Goal: Transaction & Acquisition: Book appointment/travel/reservation

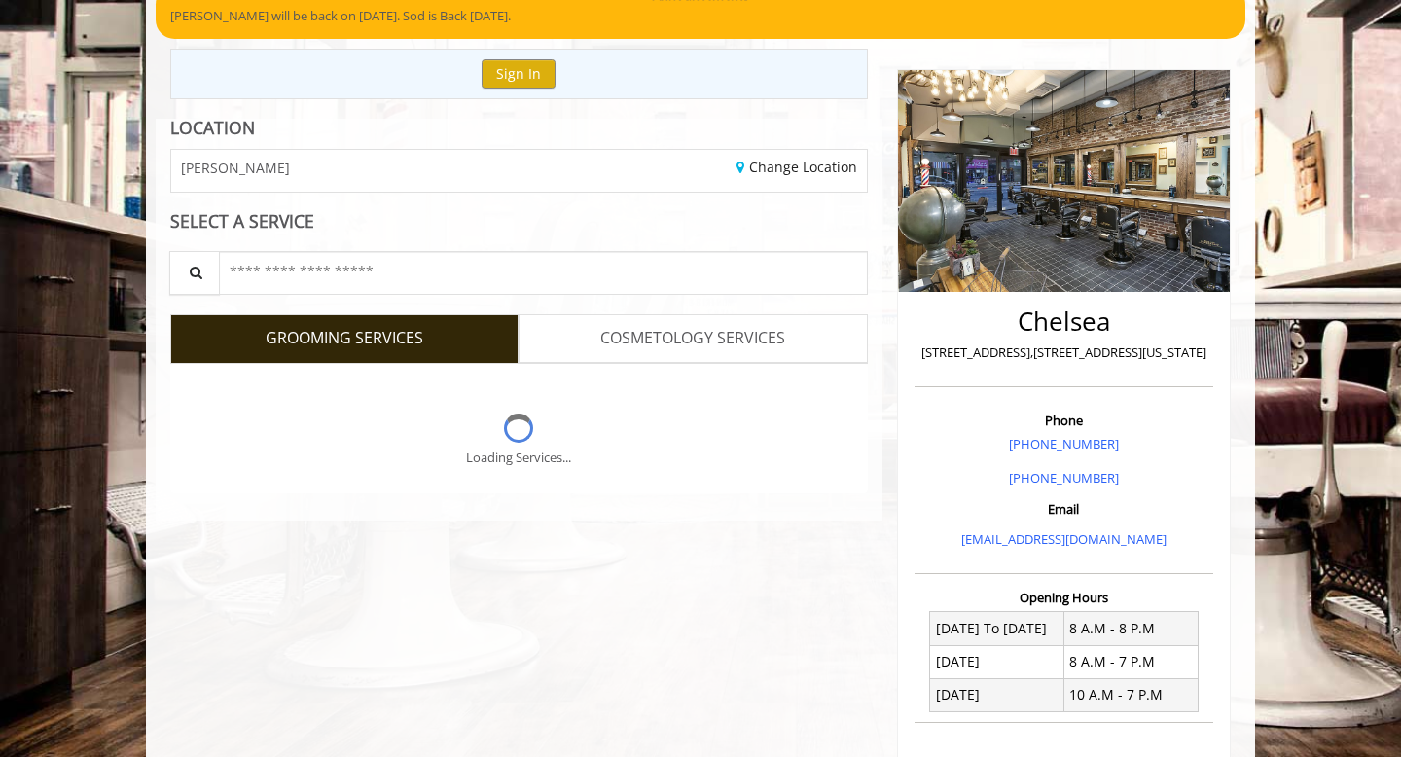
scroll to position [176, 0]
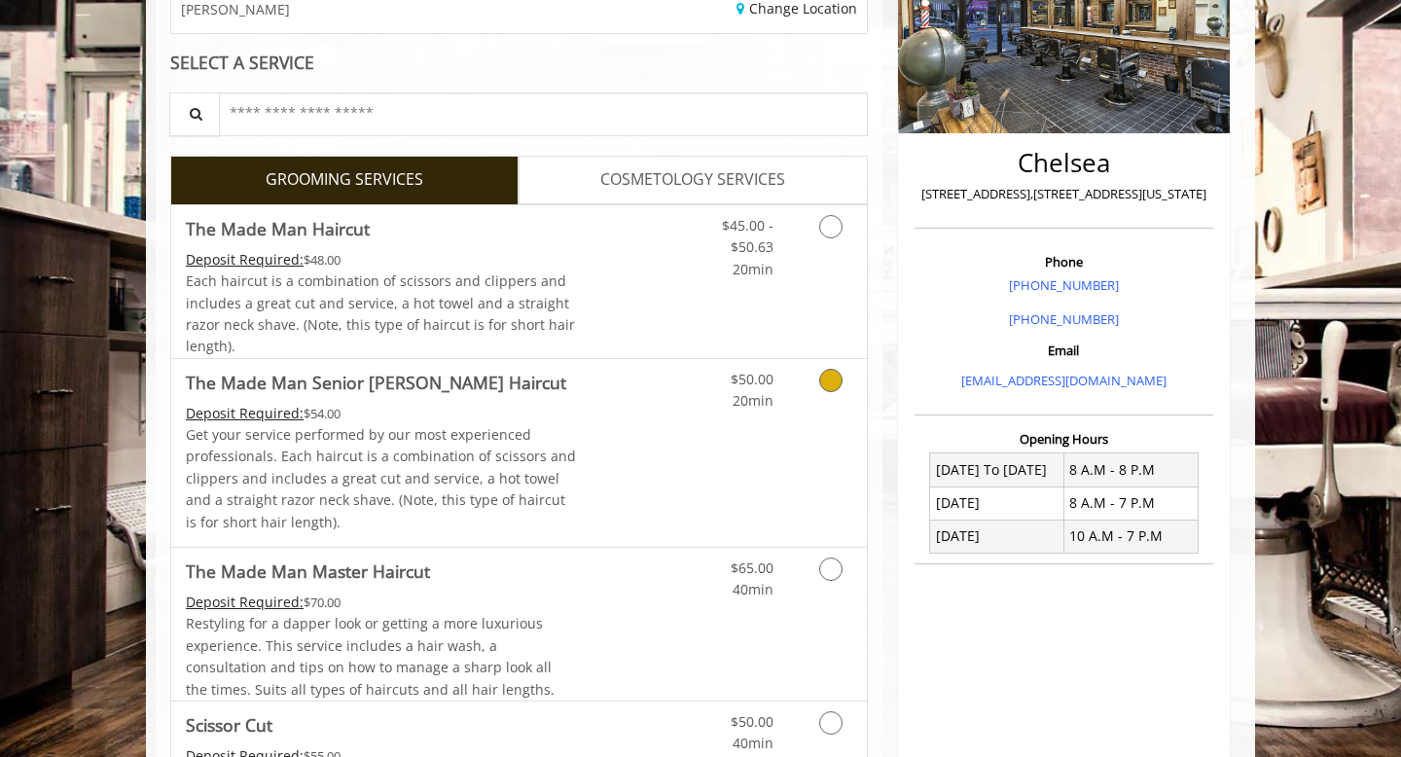
click at [804, 410] on link "Grooming services" at bounding box center [828, 386] width 50 height 54
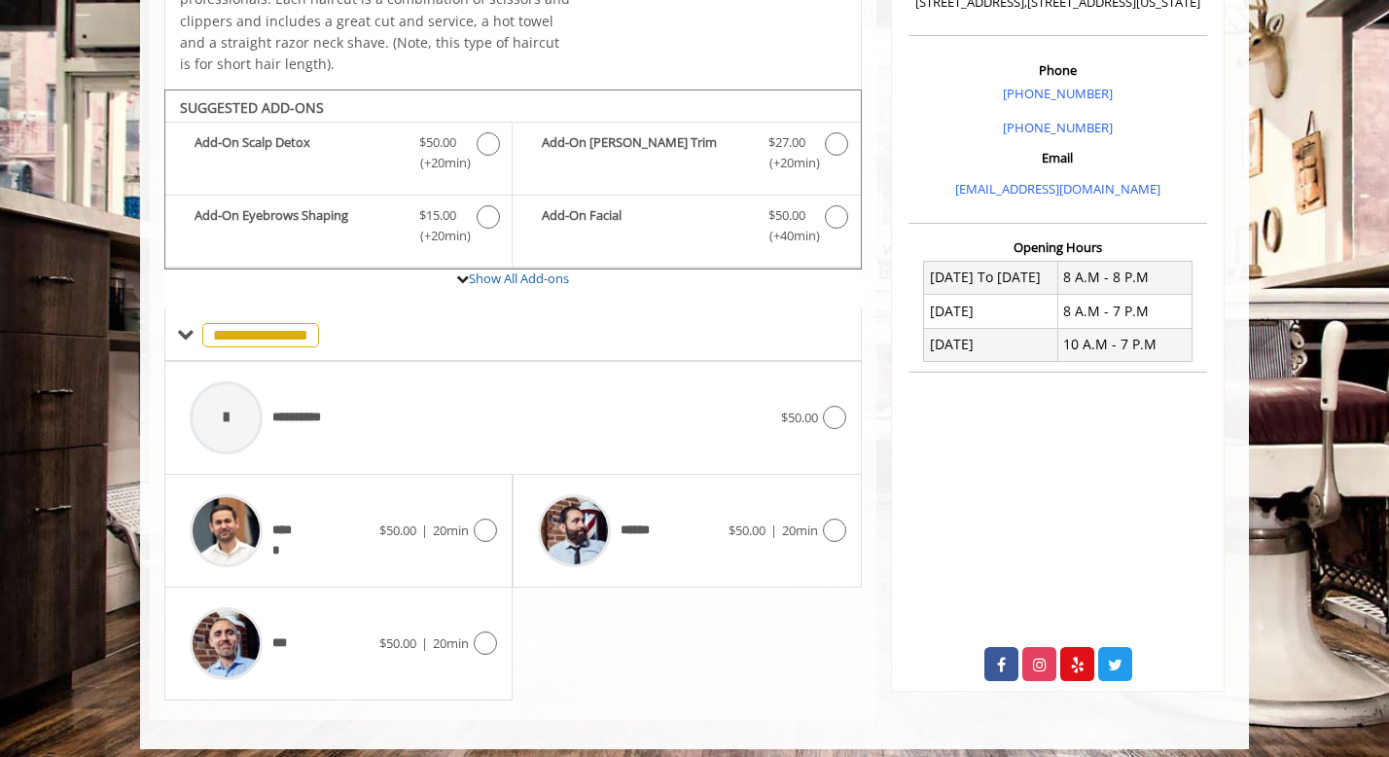
scroll to position [534, 0]
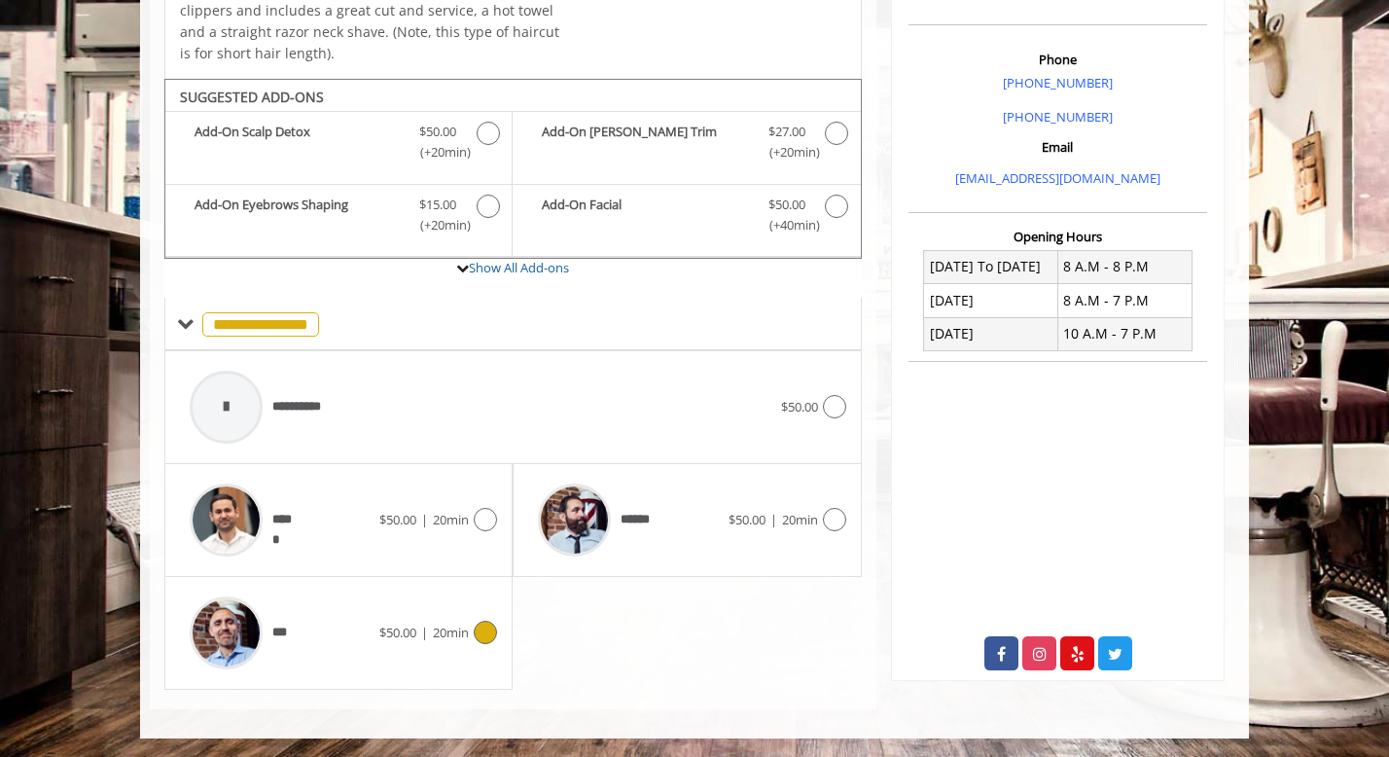
click at [433, 629] on span "20min" at bounding box center [451, 633] width 36 height 18
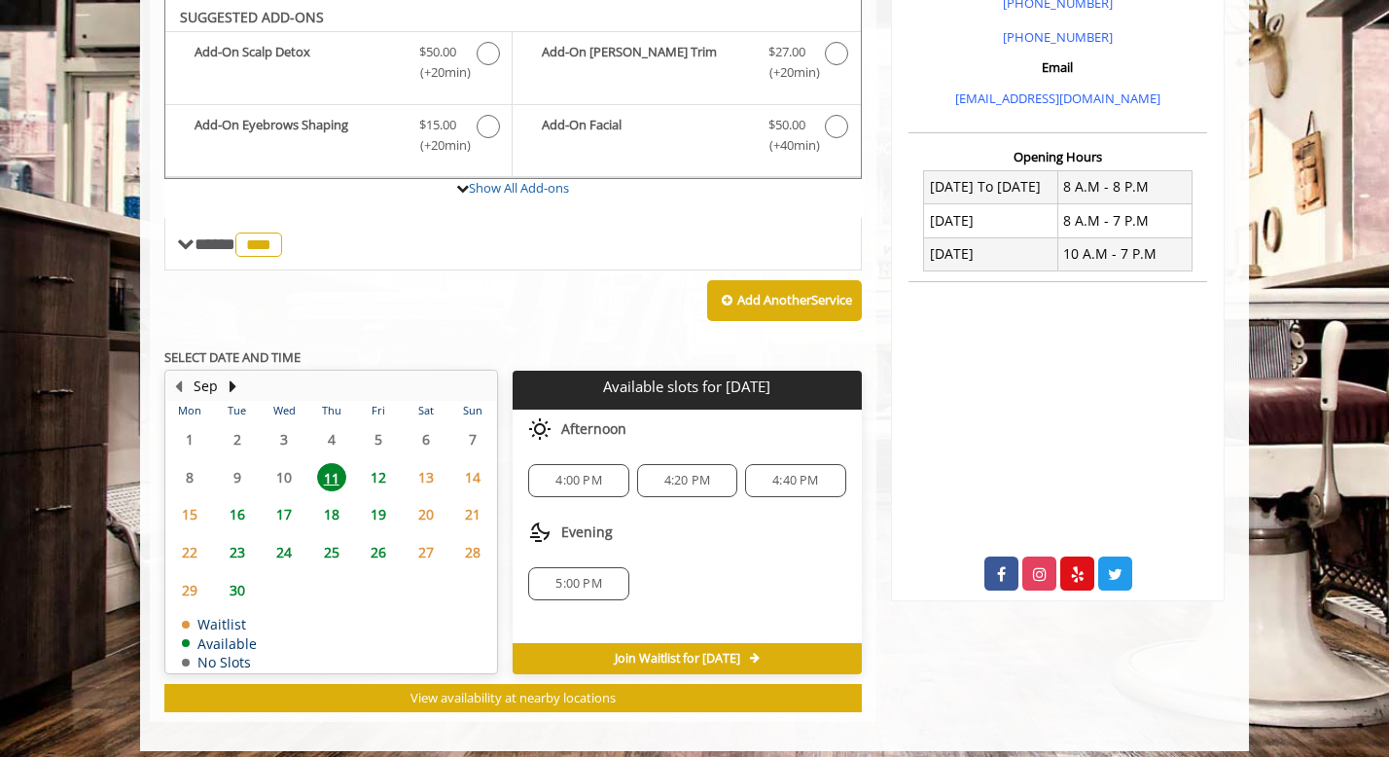
scroll to position [614, 0]
click at [380, 480] on span "12" at bounding box center [378, 477] width 29 height 28
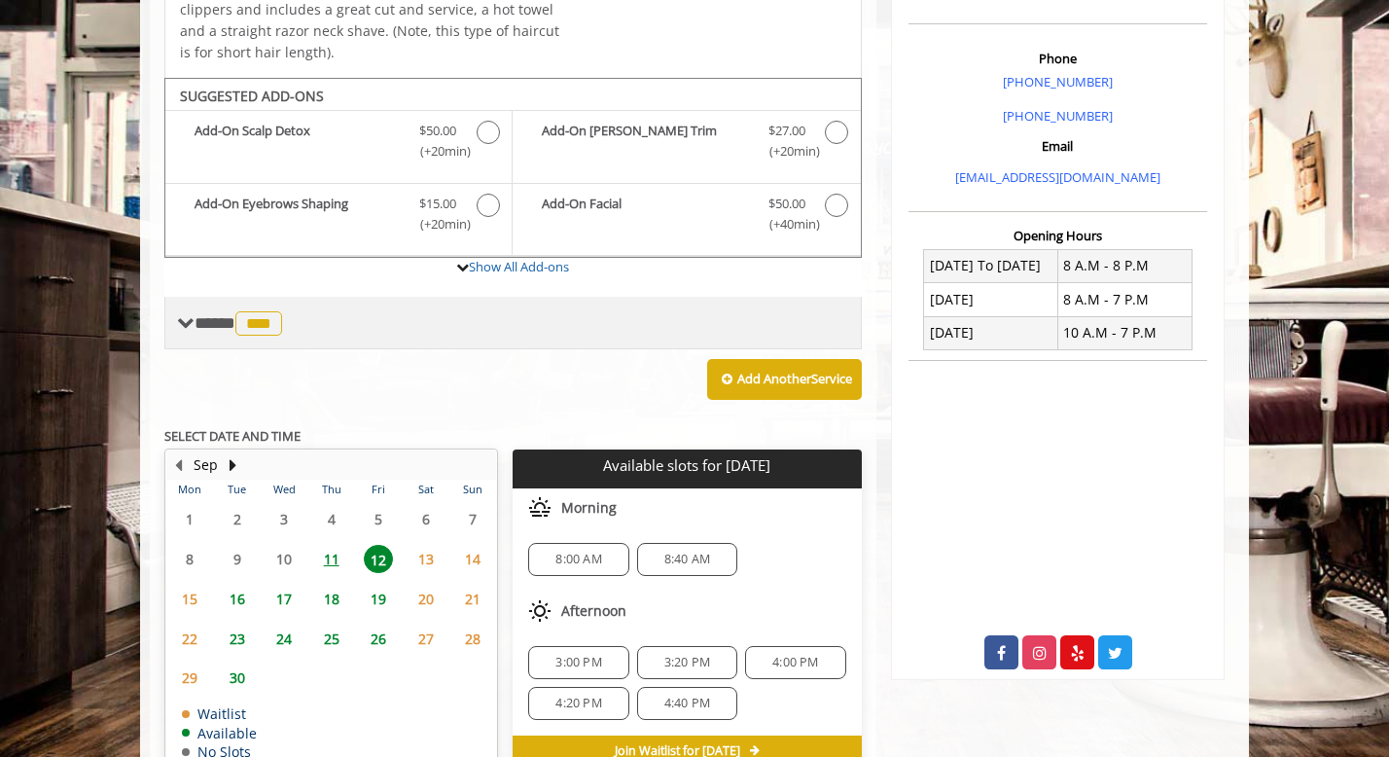
scroll to position [538, 0]
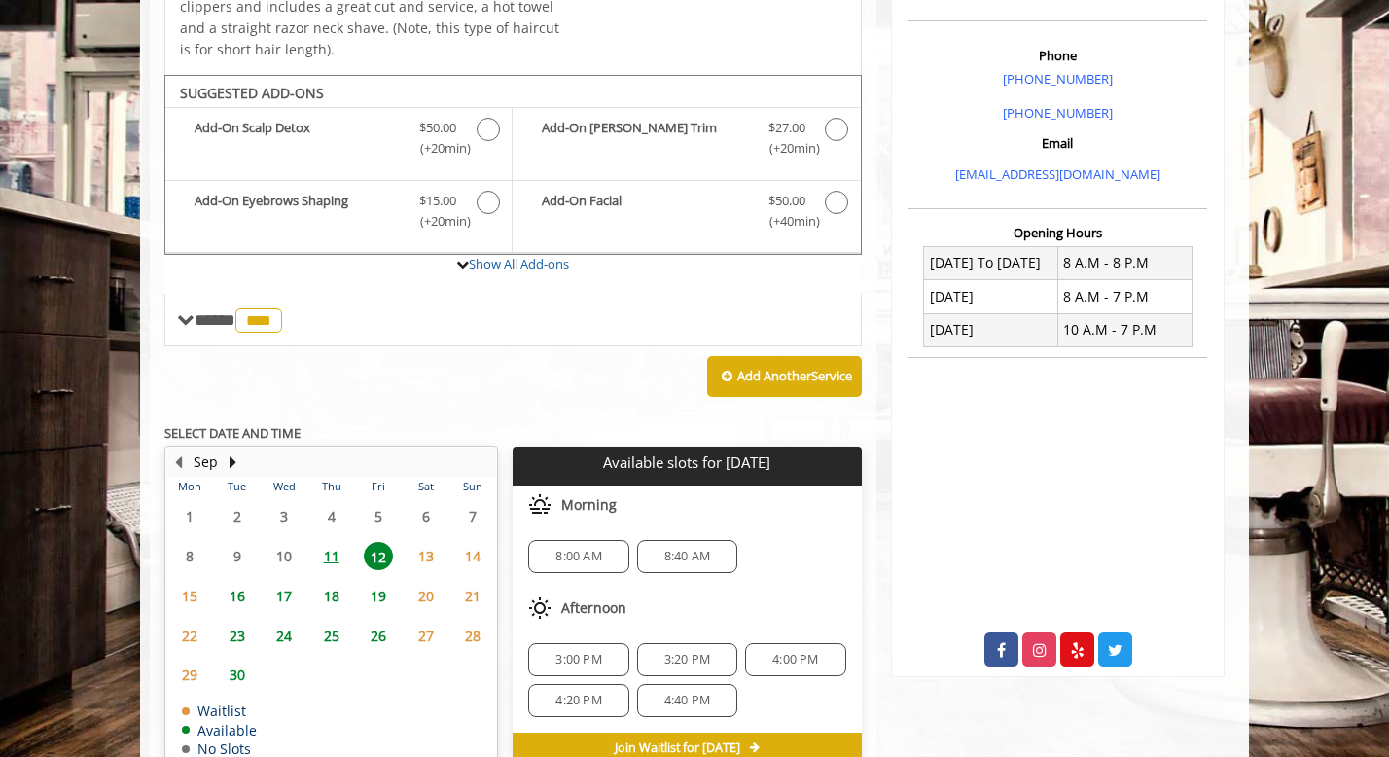
click at [582, 559] on span "8:00 AM" at bounding box center [579, 557] width 46 height 16
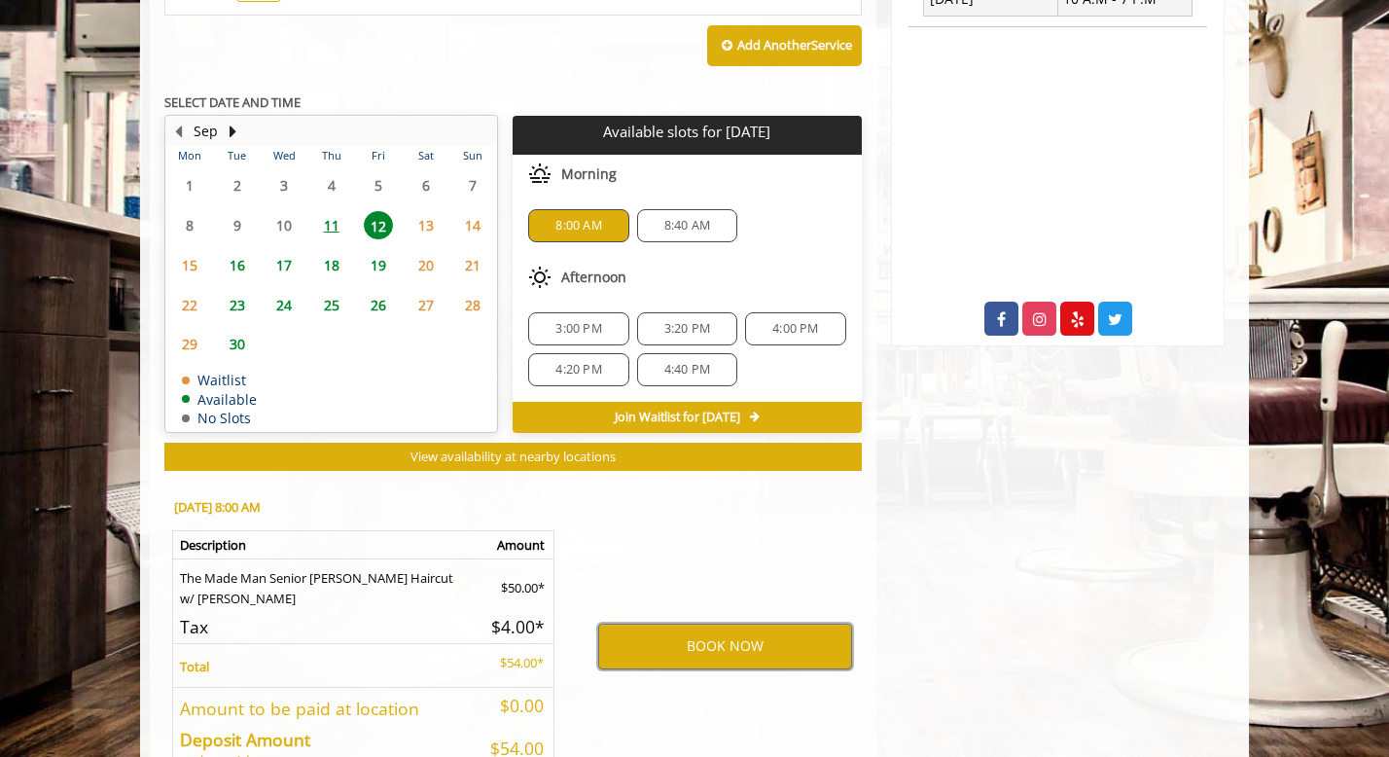
scroll to position [991, 0]
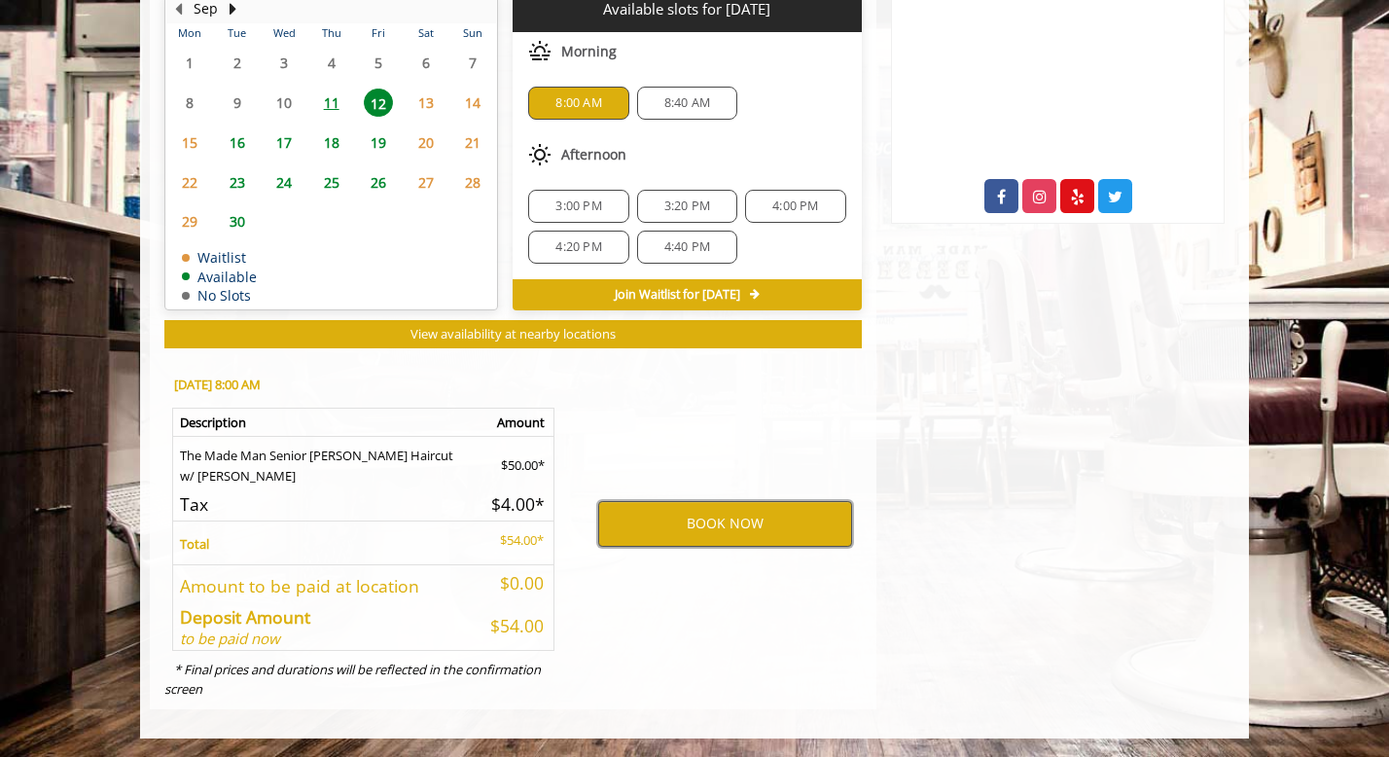
click at [674, 521] on button "BOOK NOW" at bounding box center [725, 523] width 254 height 45
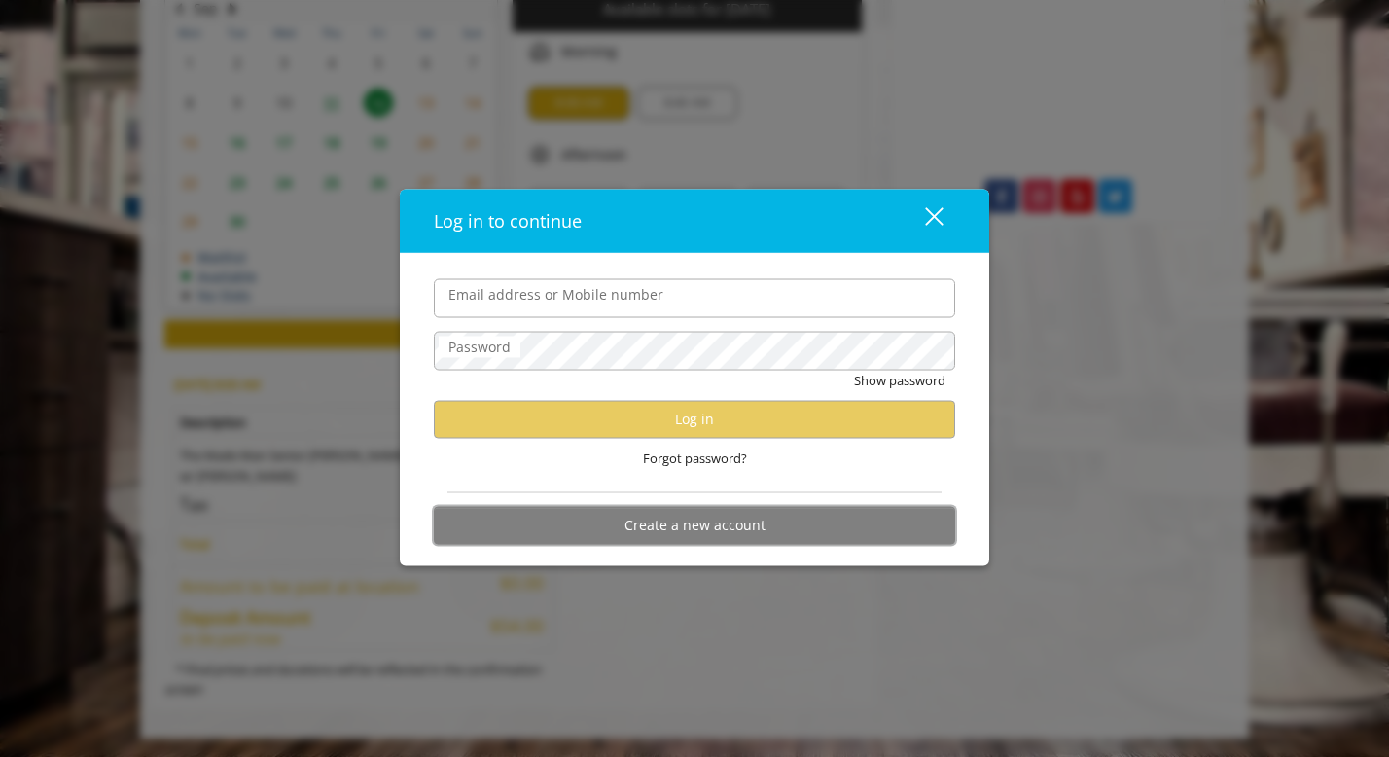
click at [684, 539] on button "Create a new account" at bounding box center [694, 525] width 521 height 38
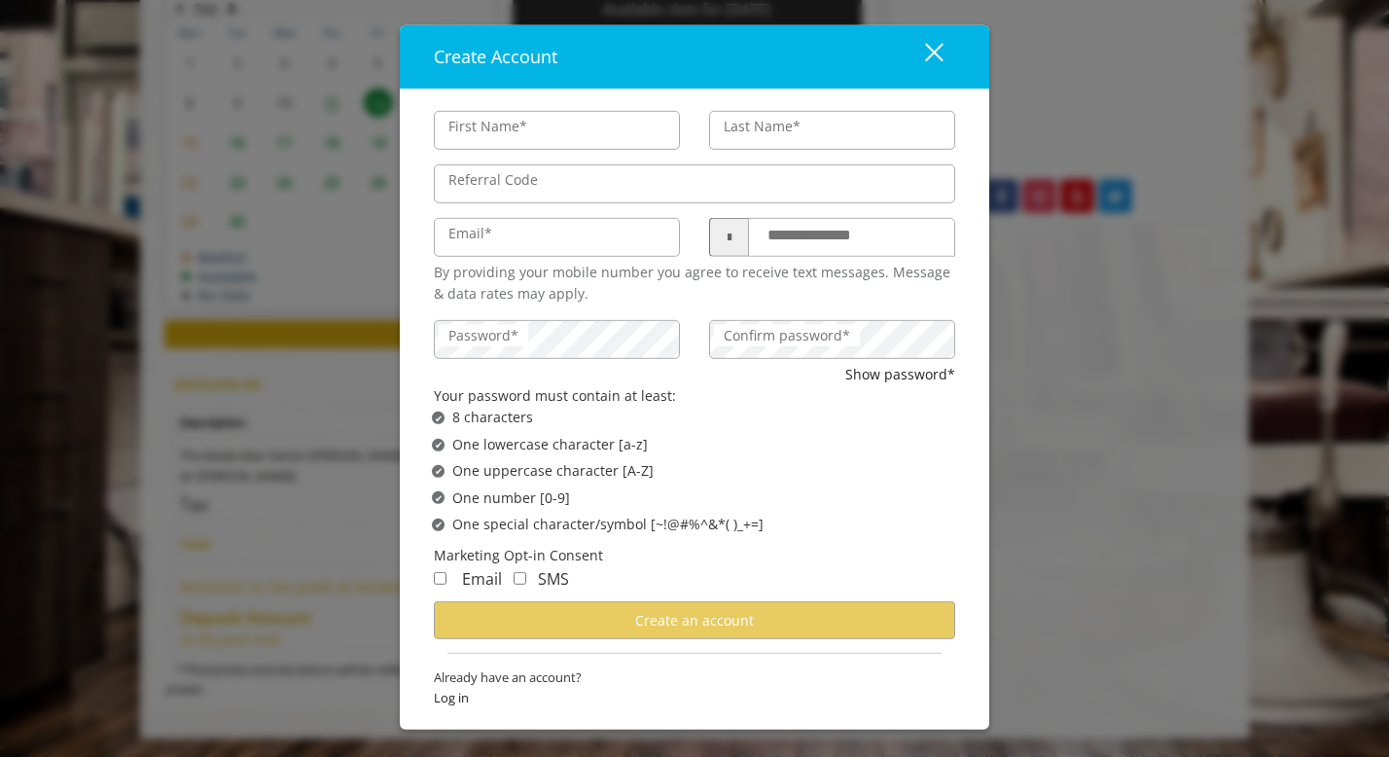
type input "****"
type input "********"
type input "**********"
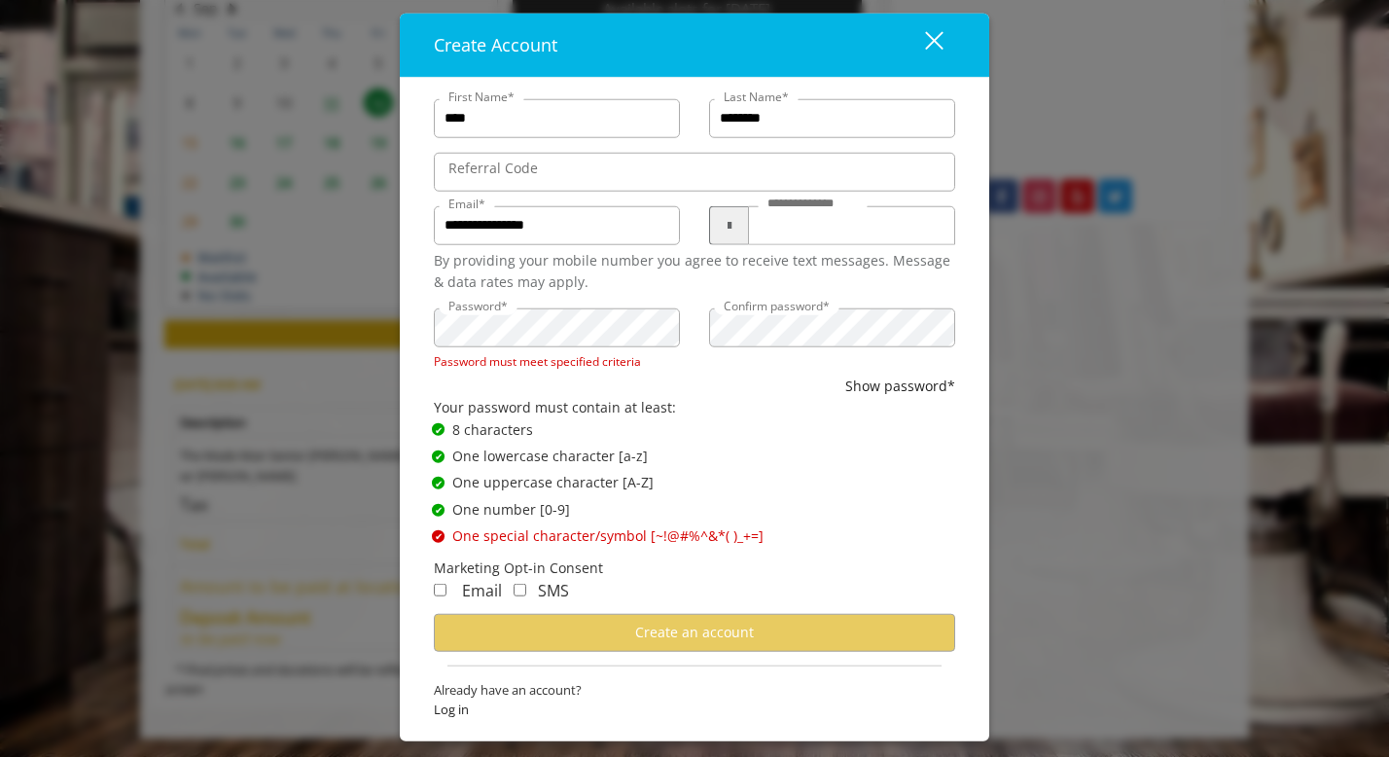
click at [765, 486] on div "✔ Password Satisfies One uppercase character [A-Z]" at bounding box center [701, 482] width 538 height 21
click at [646, 531] on span "One special character/symbol [~!@#%^&*( )_+=]" at bounding box center [607, 535] width 311 height 21
click at [932, 42] on div "close dialog" at bounding box center [934, 40] width 18 height 18
